Goal: Navigation & Orientation: Find specific page/section

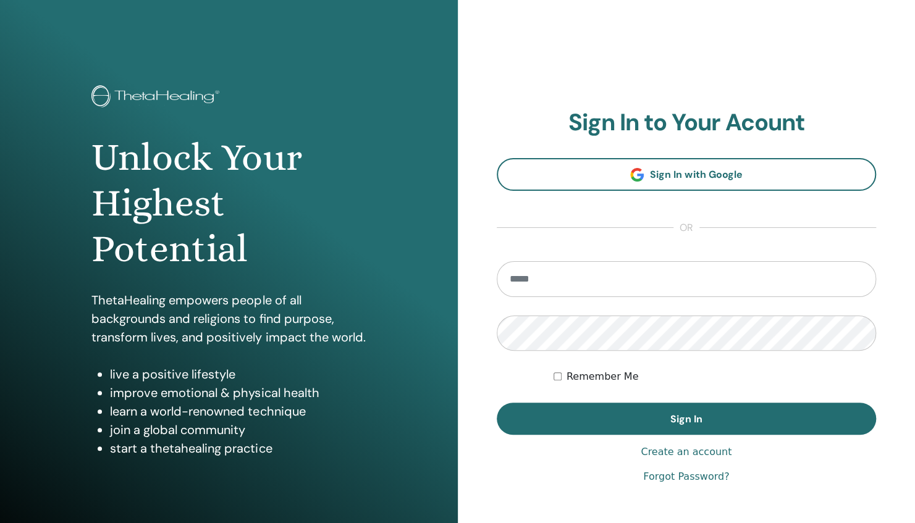
click at [588, 288] on input "email" at bounding box center [687, 279] width 380 height 36
type input "**********"
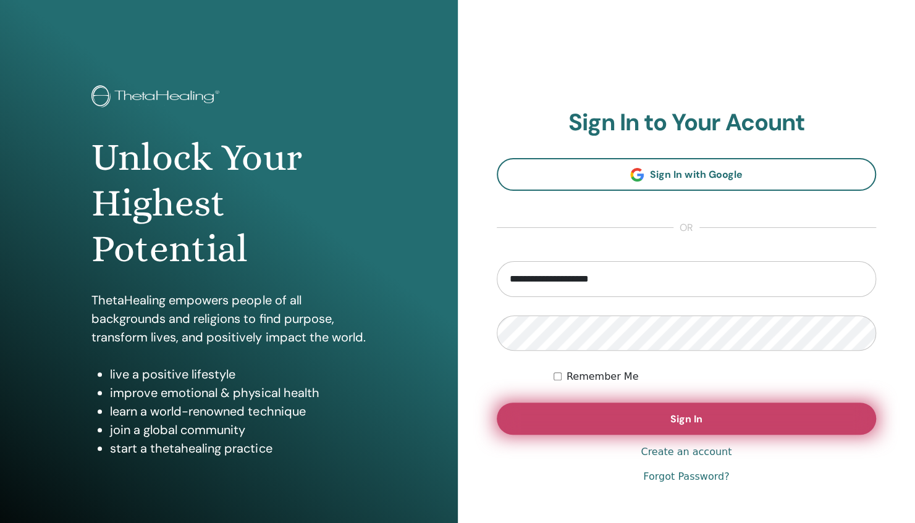
click at [659, 408] on button "Sign In" at bounding box center [687, 419] width 380 height 32
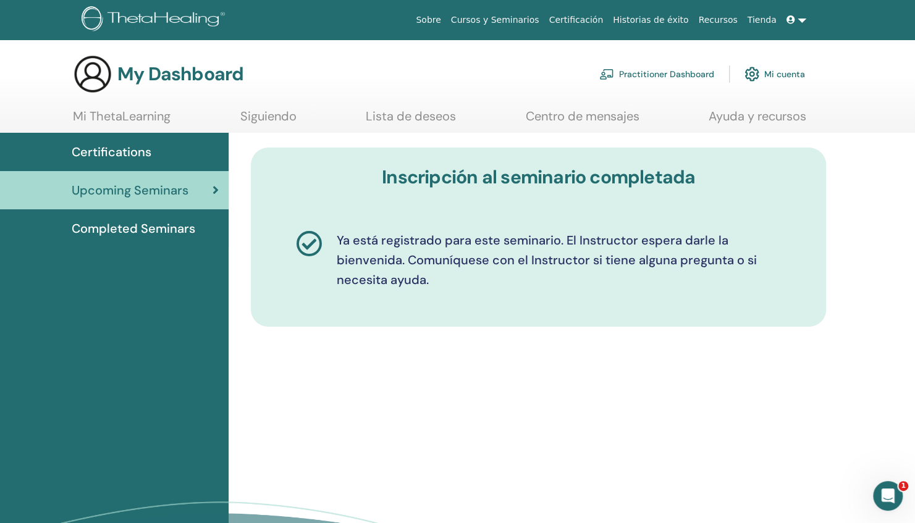
click at [638, 366] on div "Inscripción al seminario completada Ya está registrado para este seminario. El …" at bounding box center [572, 379] width 686 height 492
drag, startPoint x: 466, startPoint y: 460, endPoint x: 587, endPoint y: 424, distance: 126.9
click at [466, 460] on div "Inscripción al seminario completada Ya está registrado para este seminario. El …" at bounding box center [572, 379] width 686 height 492
click at [151, 233] on span "Completed Seminars" at bounding box center [134, 228] width 124 height 19
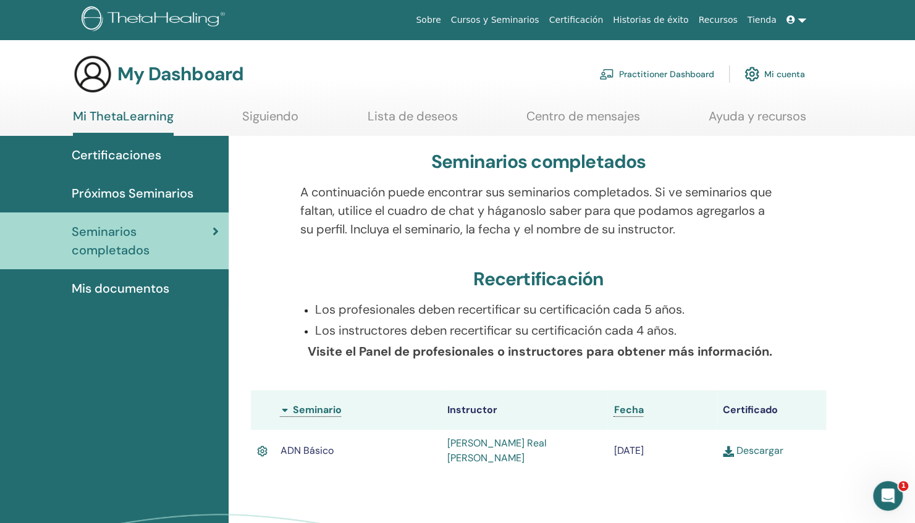
click at [119, 297] on span "Mis documentos" at bounding box center [121, 288] width 98 height 19
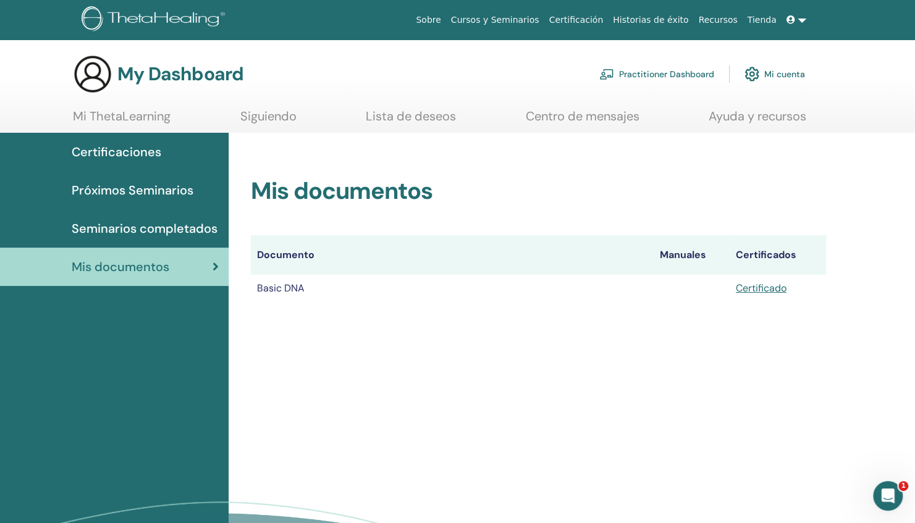
click at [99, 225] on span "Seminarios completados" at bounding box center [145, 228] width 146 height 19
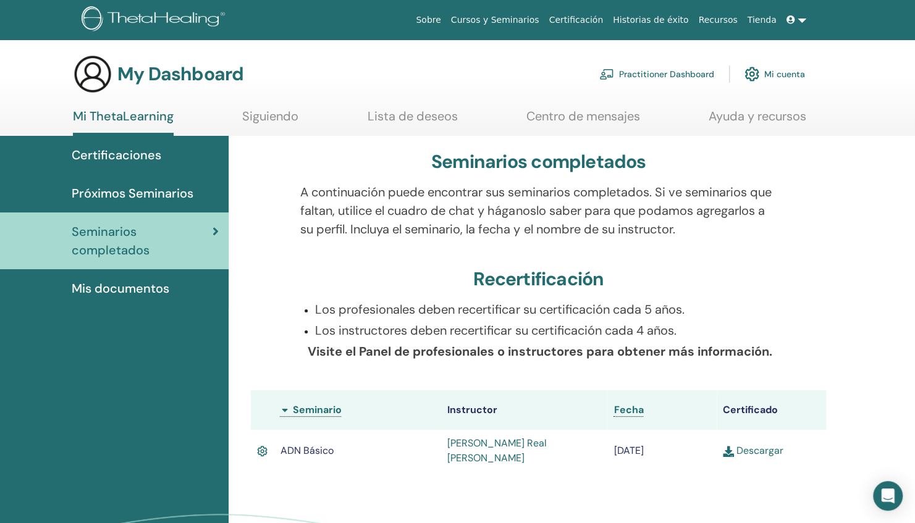
click at [102, 196] on span "Próximos Seminarios" at bounding box center [133, 193] width 122 height 19
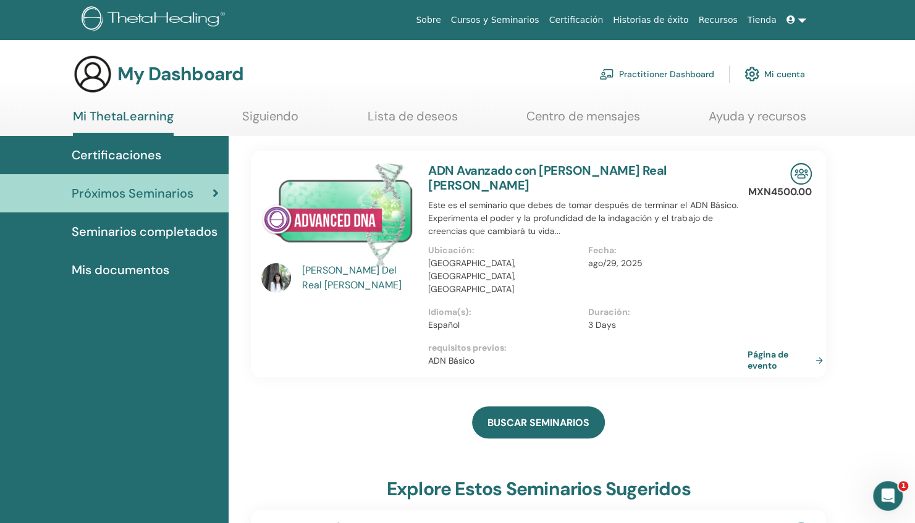
click at [801, 170] on img at bounding box center [801, 174] width 22 height 22
click at [775, 349] on link "Página de evento" at bounding box center [789, 360] width 80 height 22
